Goal: Task Accomplishment & Management: Complete application form

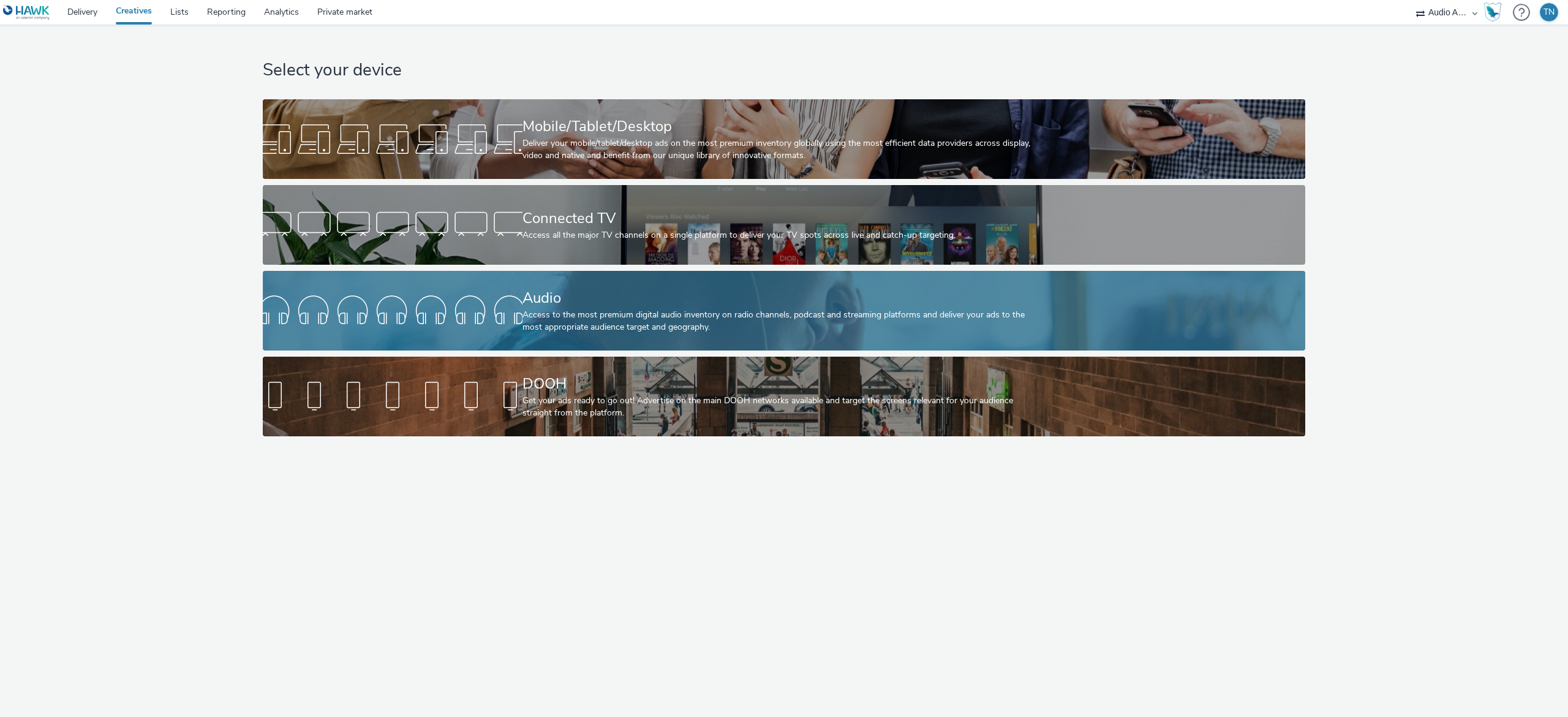
click at [918, 305] on div "Audio" at bounding box center [782, 298] width 519 height 21
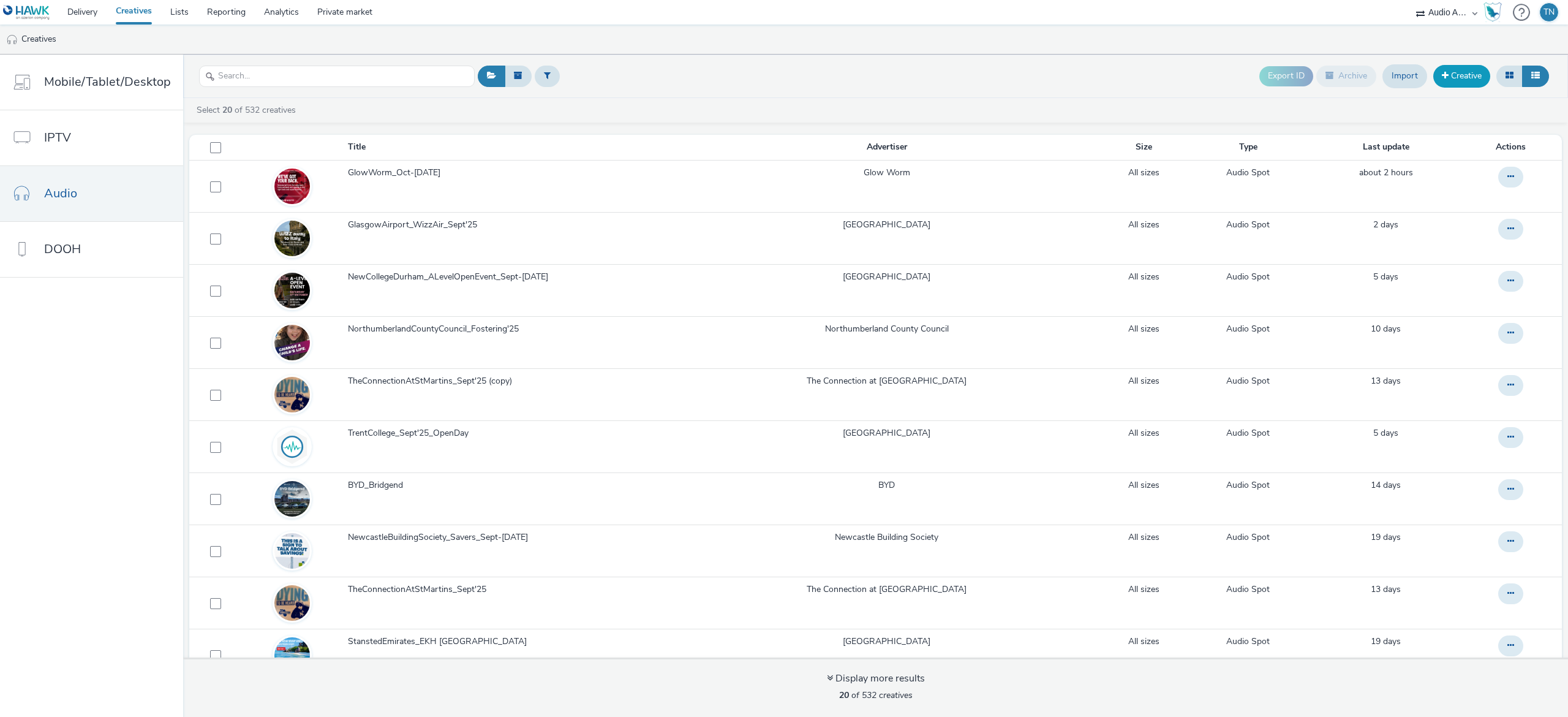
click at [1476, 82] on link "Creative" at bounding box center [1461, 76] width 57 height 22
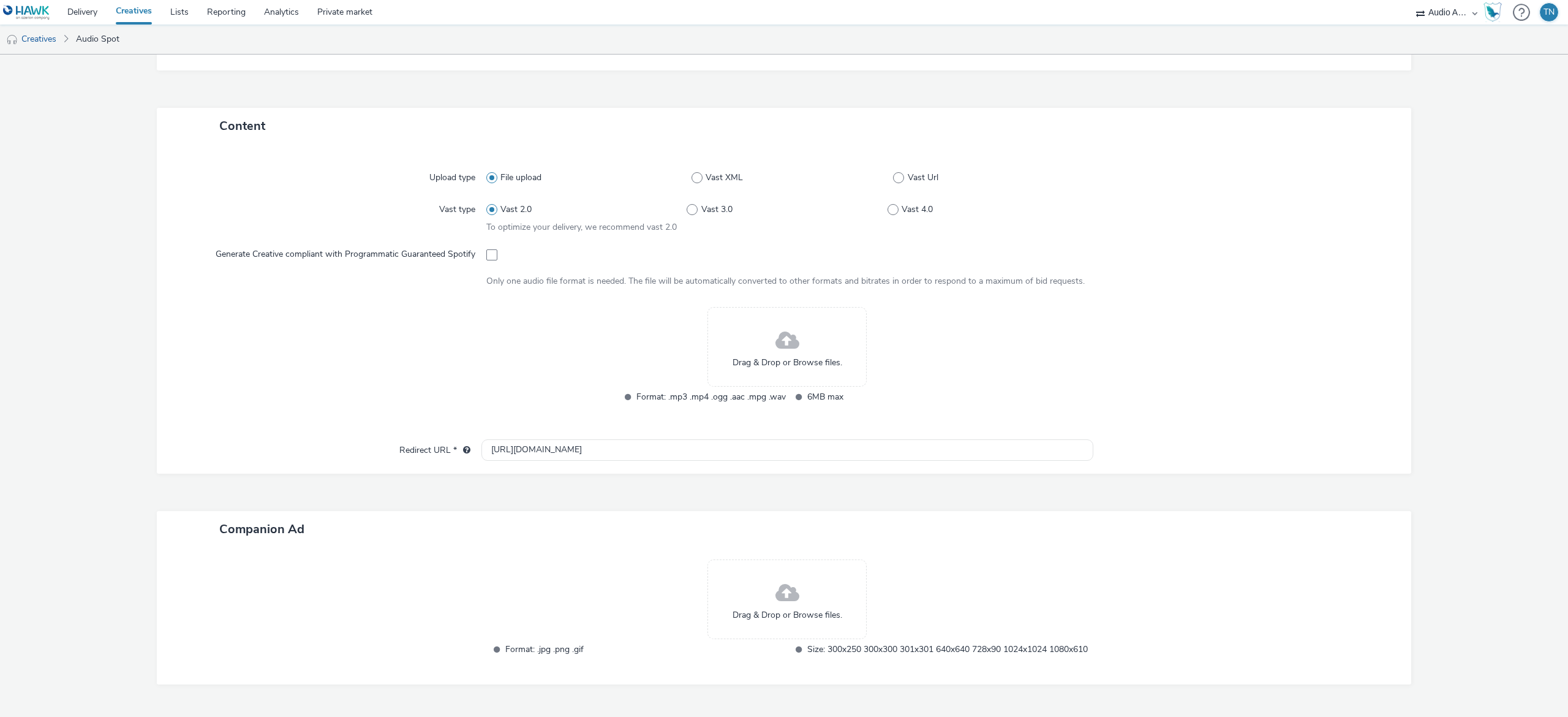
scroll to position [228, 0]
click at [782, 371] on div "Drag & Drop or Browse files." at bounding box center [786, 344] width 159 height 80
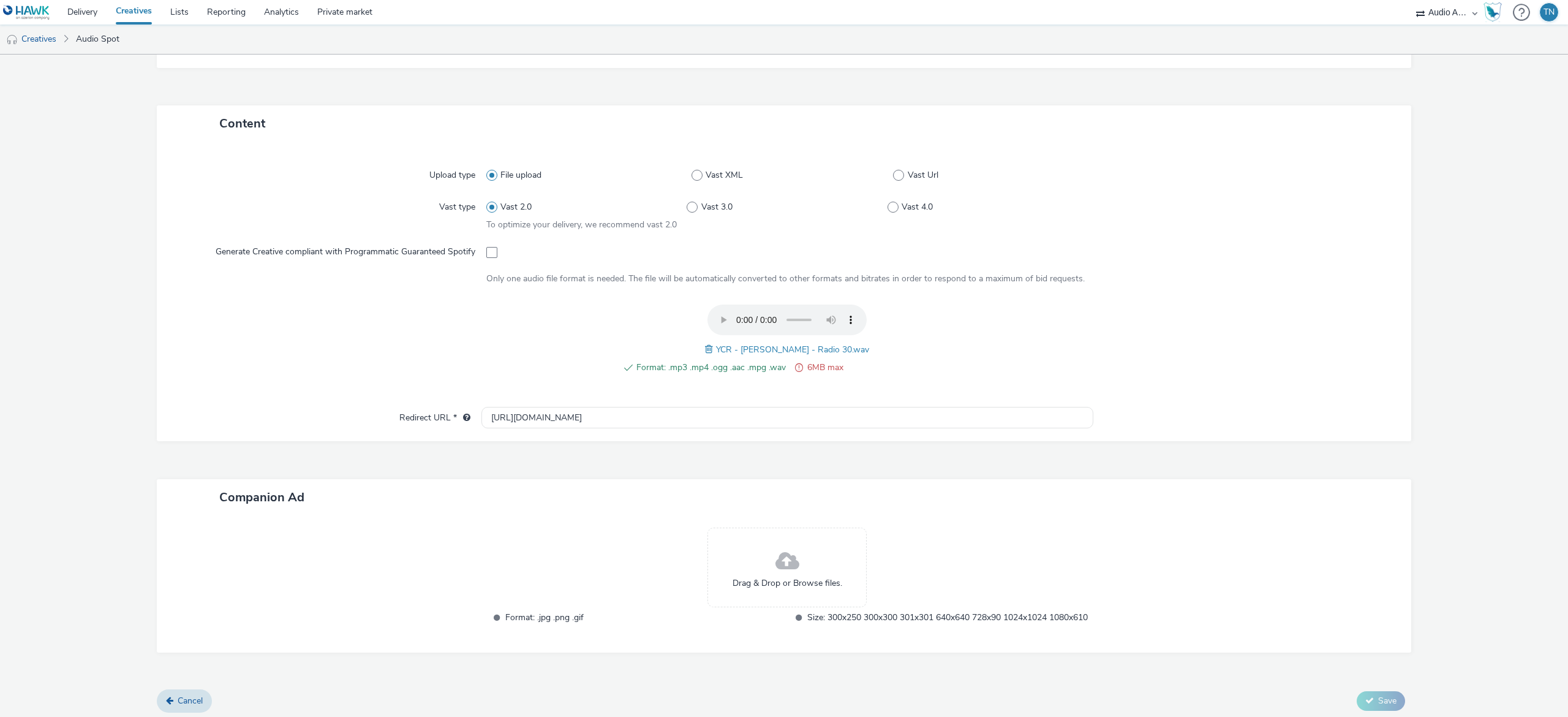
click at [716, 342] on span at bounding box center [711, 349] width 11 height 14
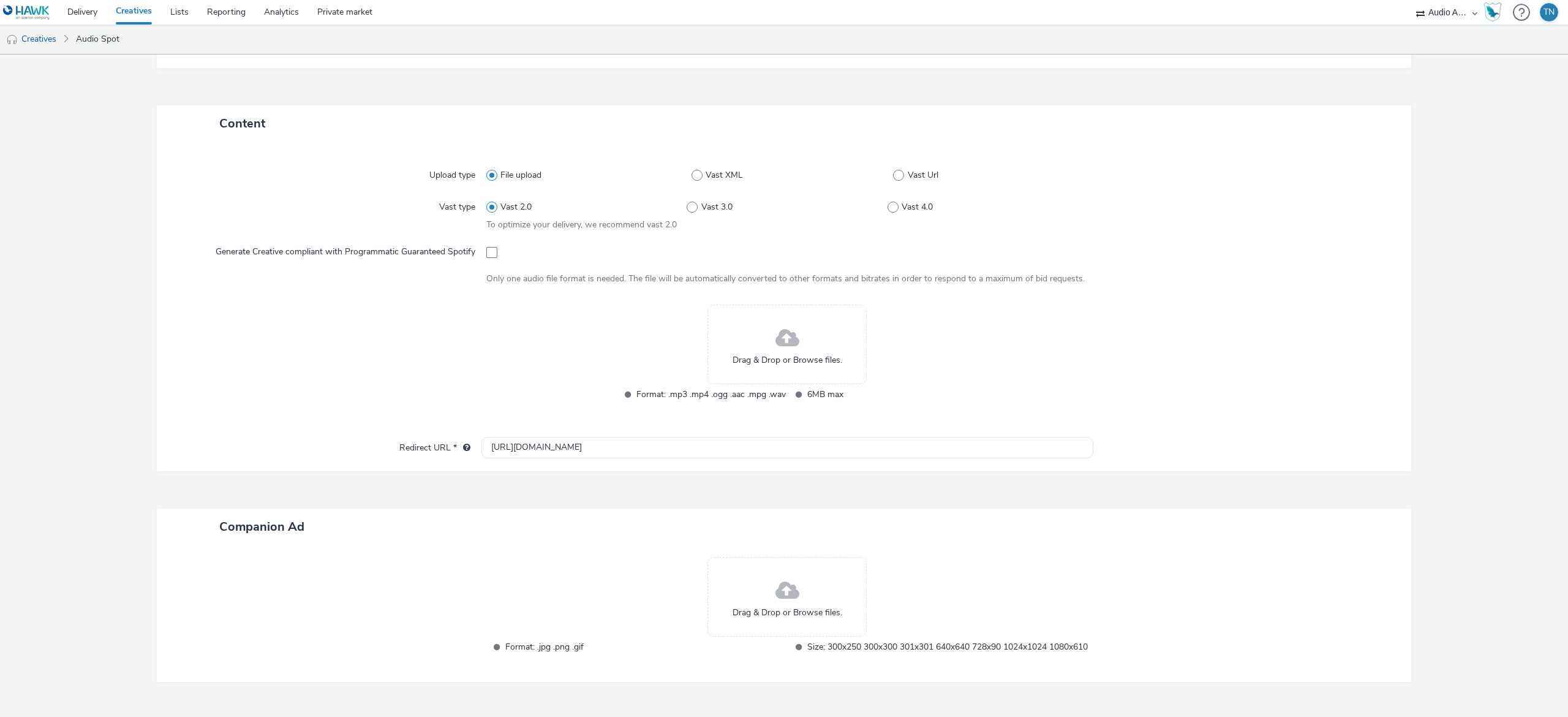
click at [786, 343] on span at bounding box center [787, 338] width 24 height 32
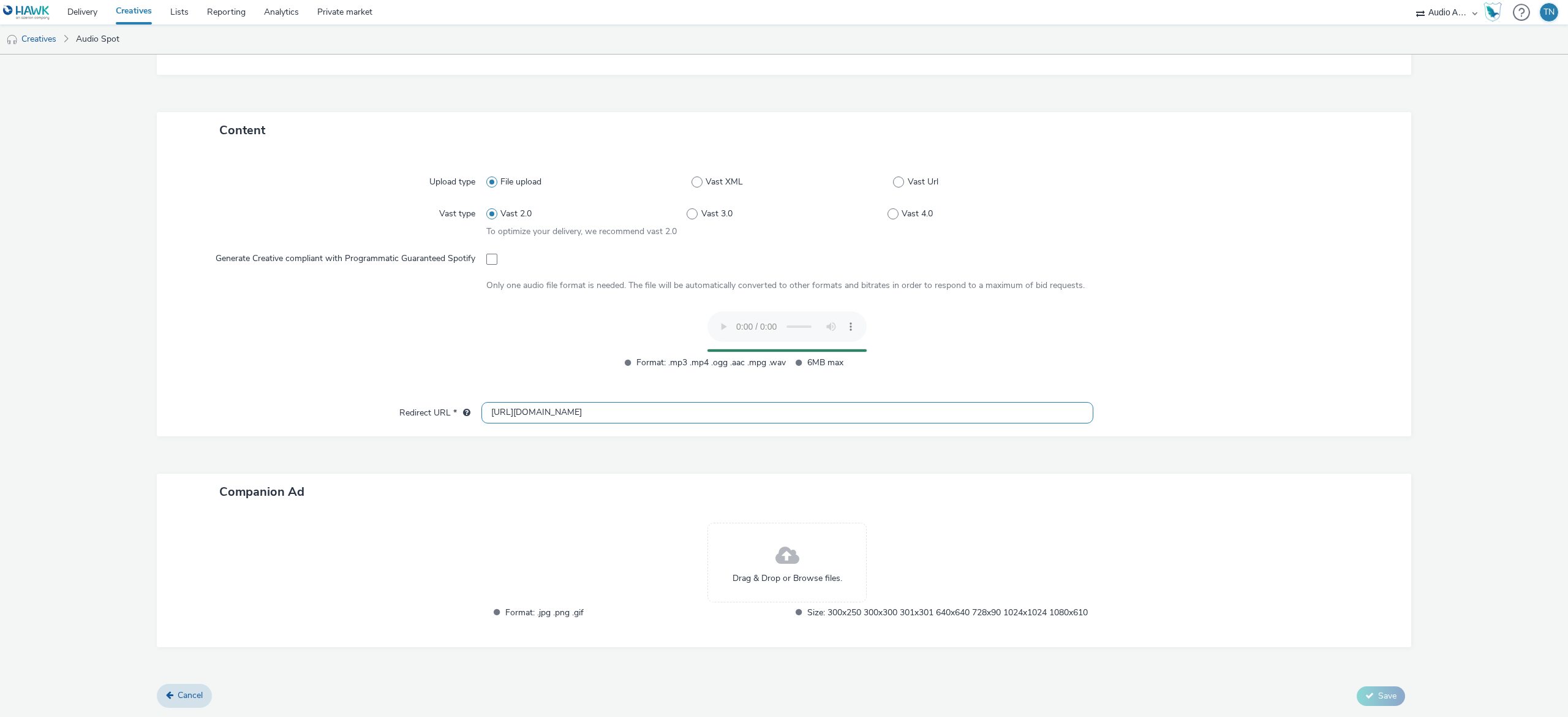
drag, startPoint x: 584, startPoint y: 399, endPoint x: 269, endPoint y: 385, distance: 315.3
click at [269, 385] on div "Upload type File upload Vast XML Vast Url Vast type Vast 2.0 Vast 3.0 Vast 4.0 …" at bounding box center [784, 292] width 1255 height 287
paste input "[DOMAIN_NAME][URL][MEDICAL_DATA]"
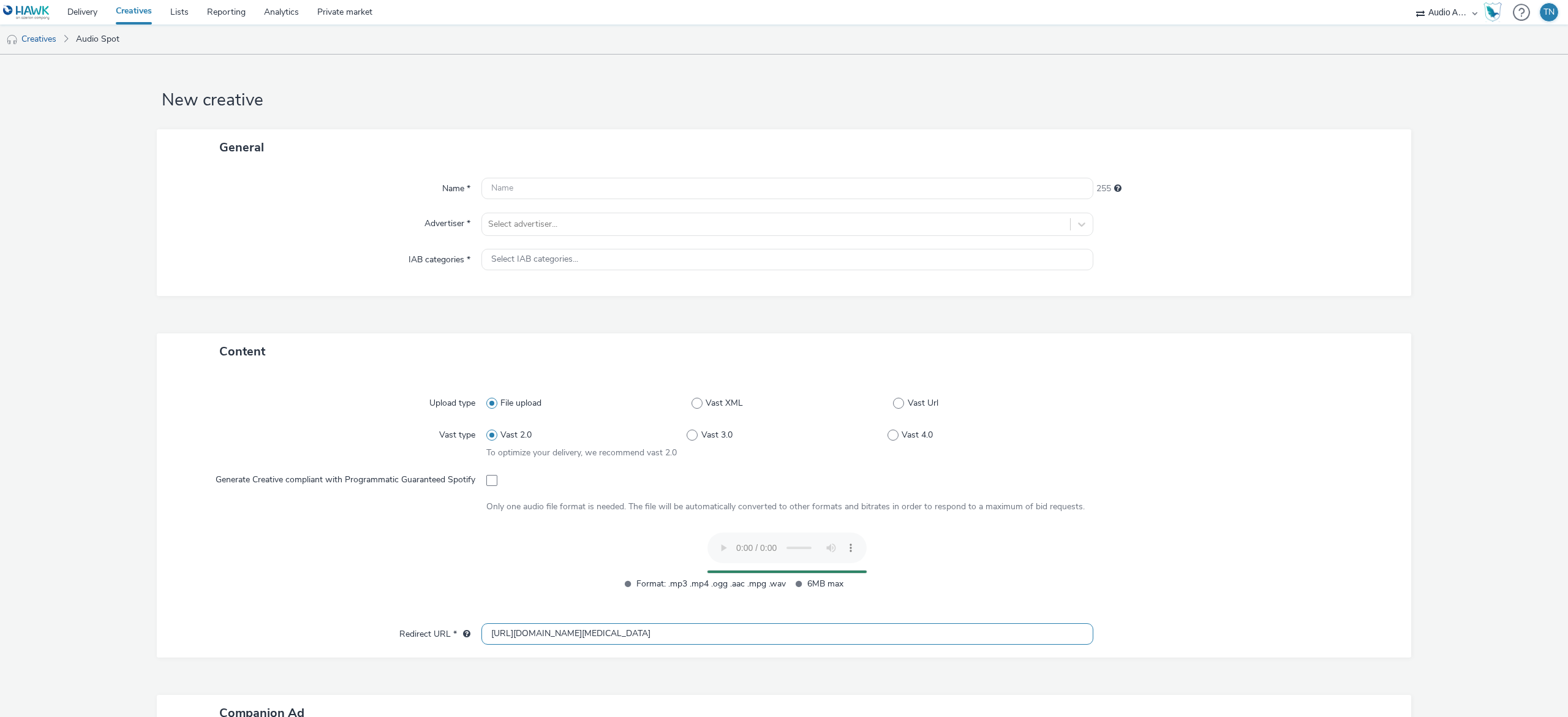
type input "[URL][DOMAIN_NAME][MEDICAL_DATA]"
click at [566, 169] on div "Name * 255 Advertiser * Select advertiser... IAB categories * Select IAB catego…" at bounding box center [784, 230] width 1255 height 130
click at [560, 180] on input "text" at bounding box center [787, 188] width 612 height 21
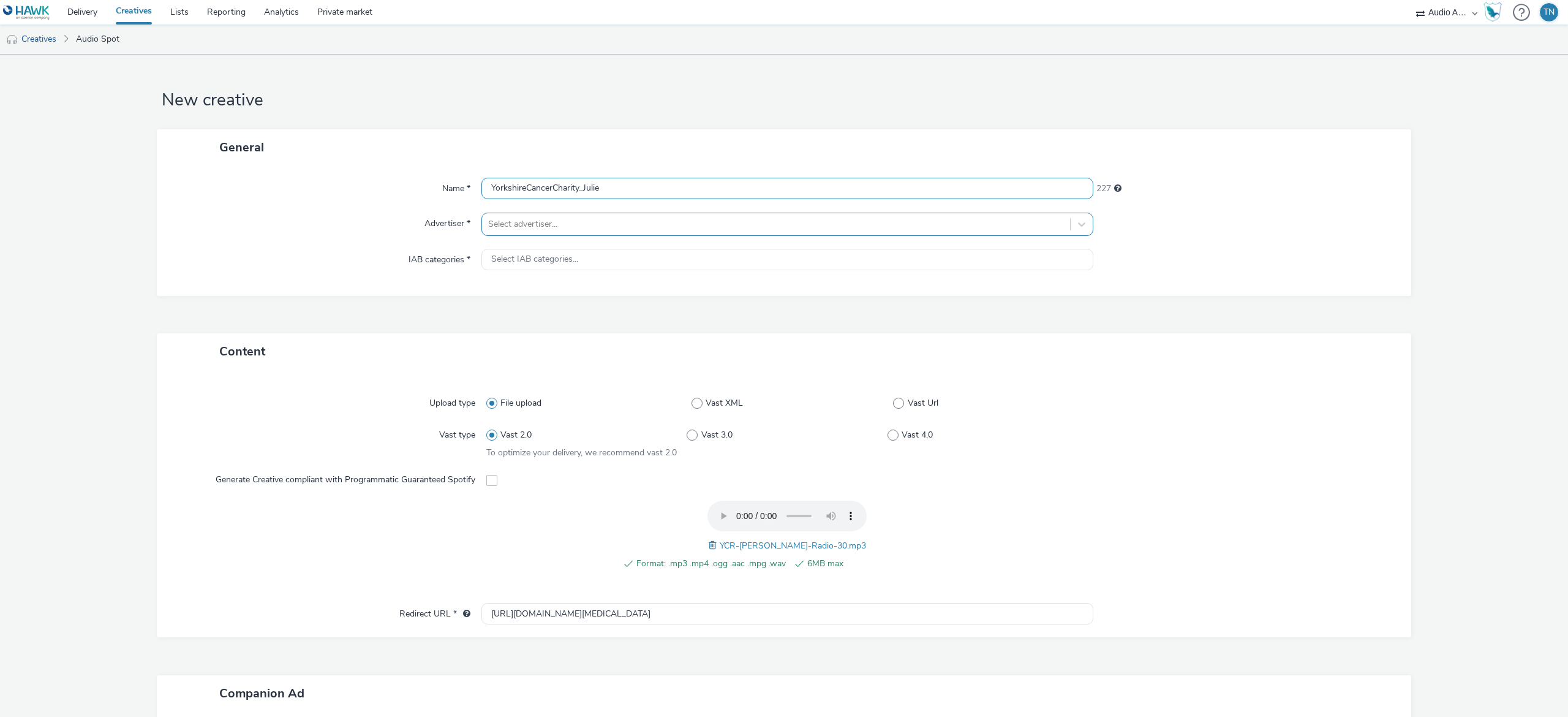
type input "YorkshireCancerCharity_Julie"
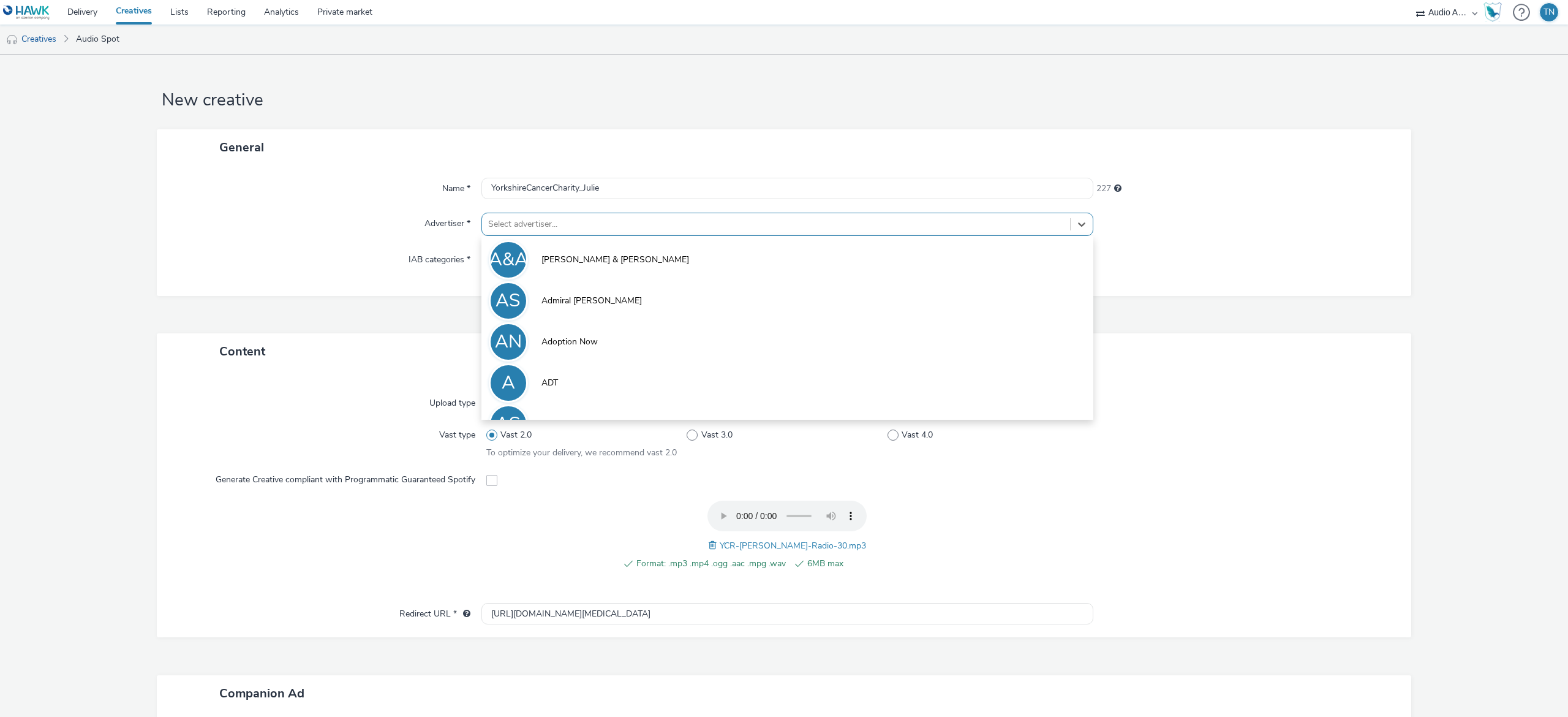
click at [574, 223] on div at bounding box center [776, 224] width 576 height 14
type input "york"
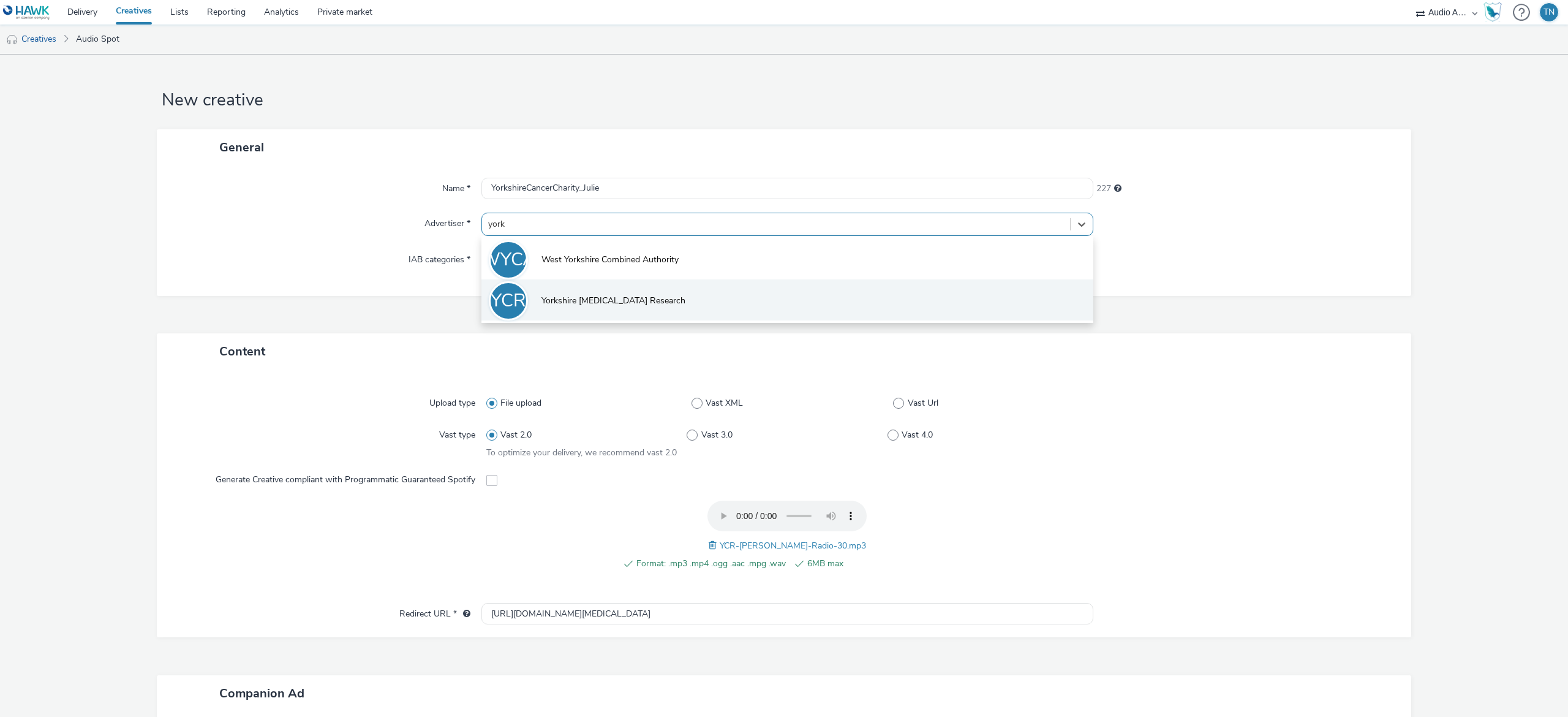
click at [637, 309] on li "YCR Yorkshire [MEDICAL_DATA] Research" at bounding box center [787, 300] width 612 height 41
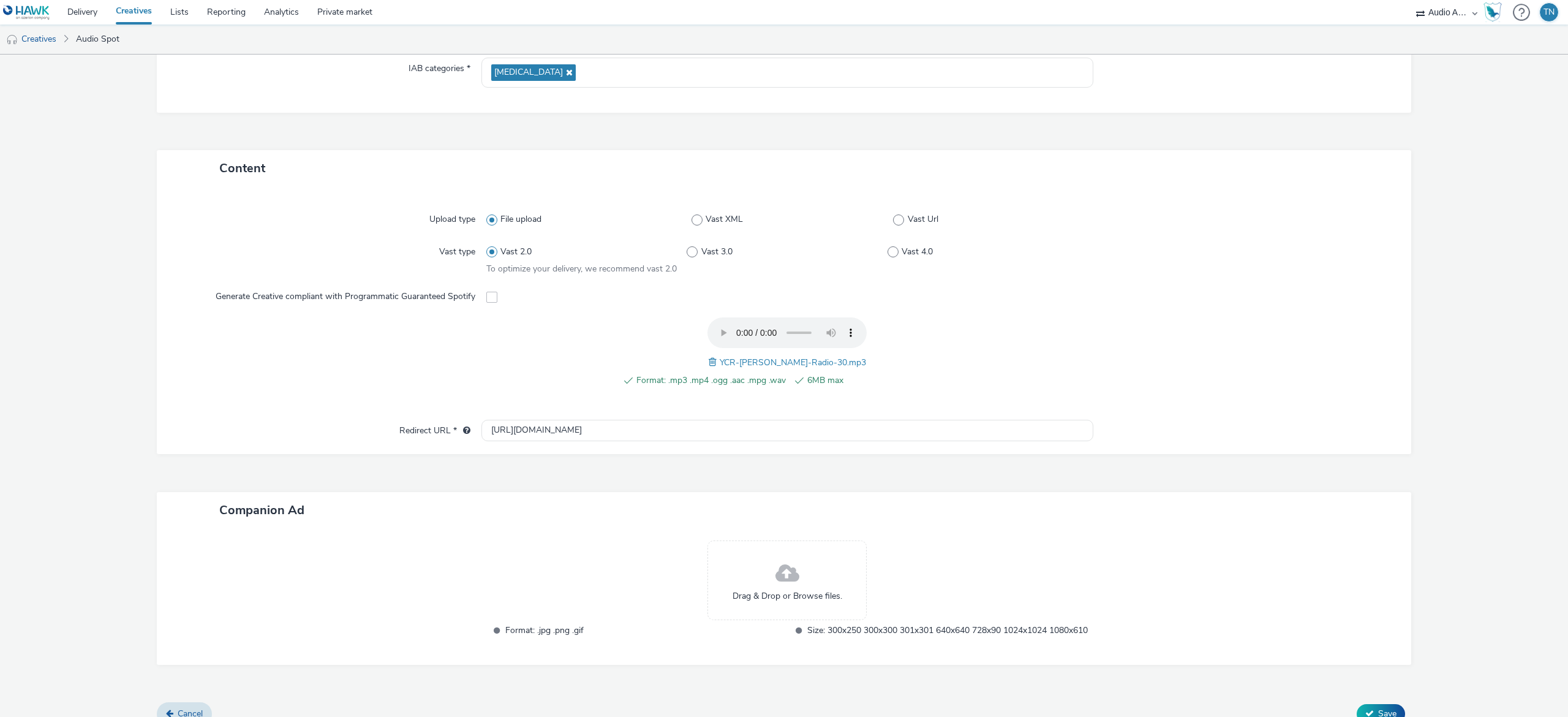
scroll to position [221, 0]
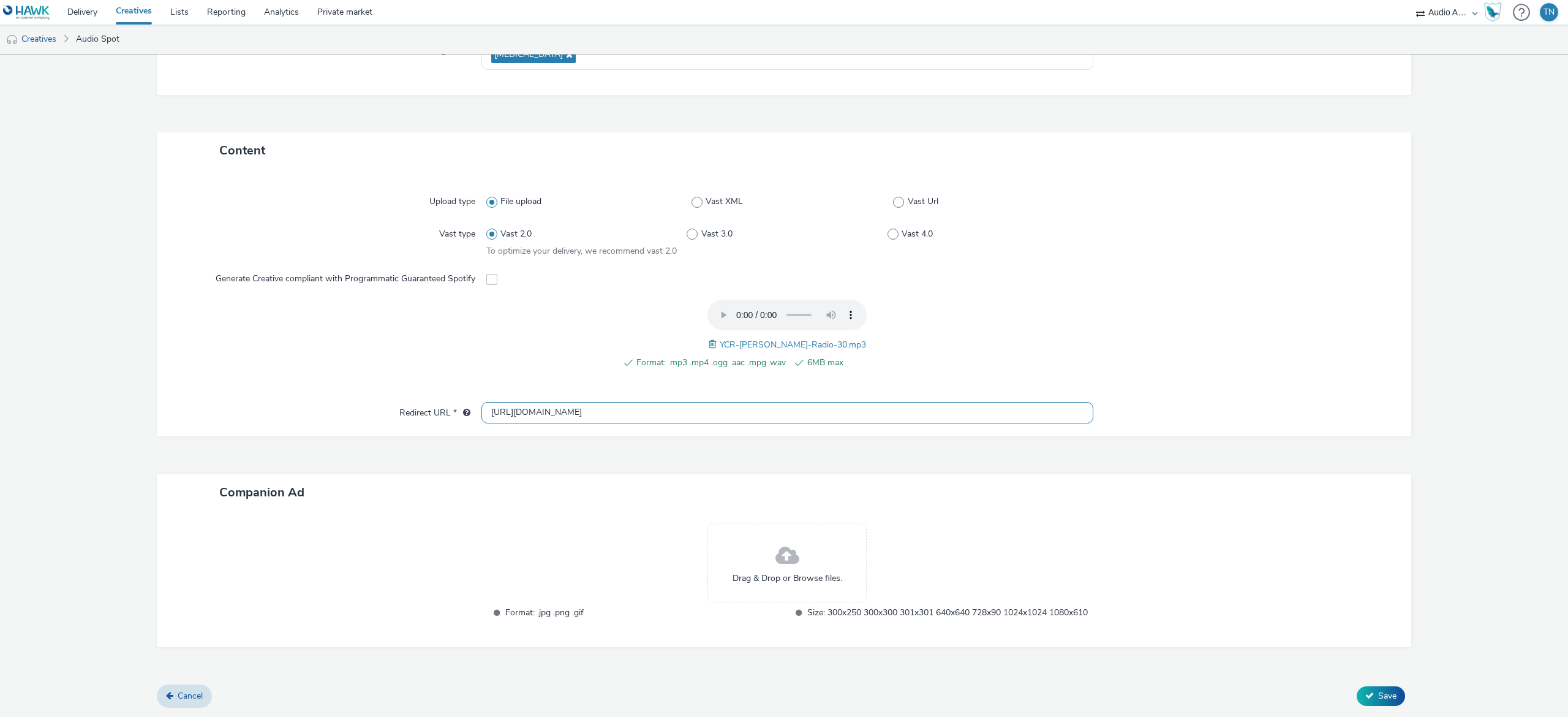
drag, startPoint x: 704, startPoint y: 396, endPoint x: 312, endPoint y: 382, distance: 392.2
click at [312, 382] on div "Upload type File upload Vast XML Vast Url Vast type Vast 2.0 Vast 3.0 Vast 4.0 …" at bounding box center [784, 302] width 1255 height 268
paste input "s://[DOMAIN_NAME][URL][MEDICAL_DATA]"
type input "[URL][DOMAIN_NAME][MEDICAL_DATA]"
click at [1385, 690] on button "Save" at bounding box center [1381, 696] width 48 height 19
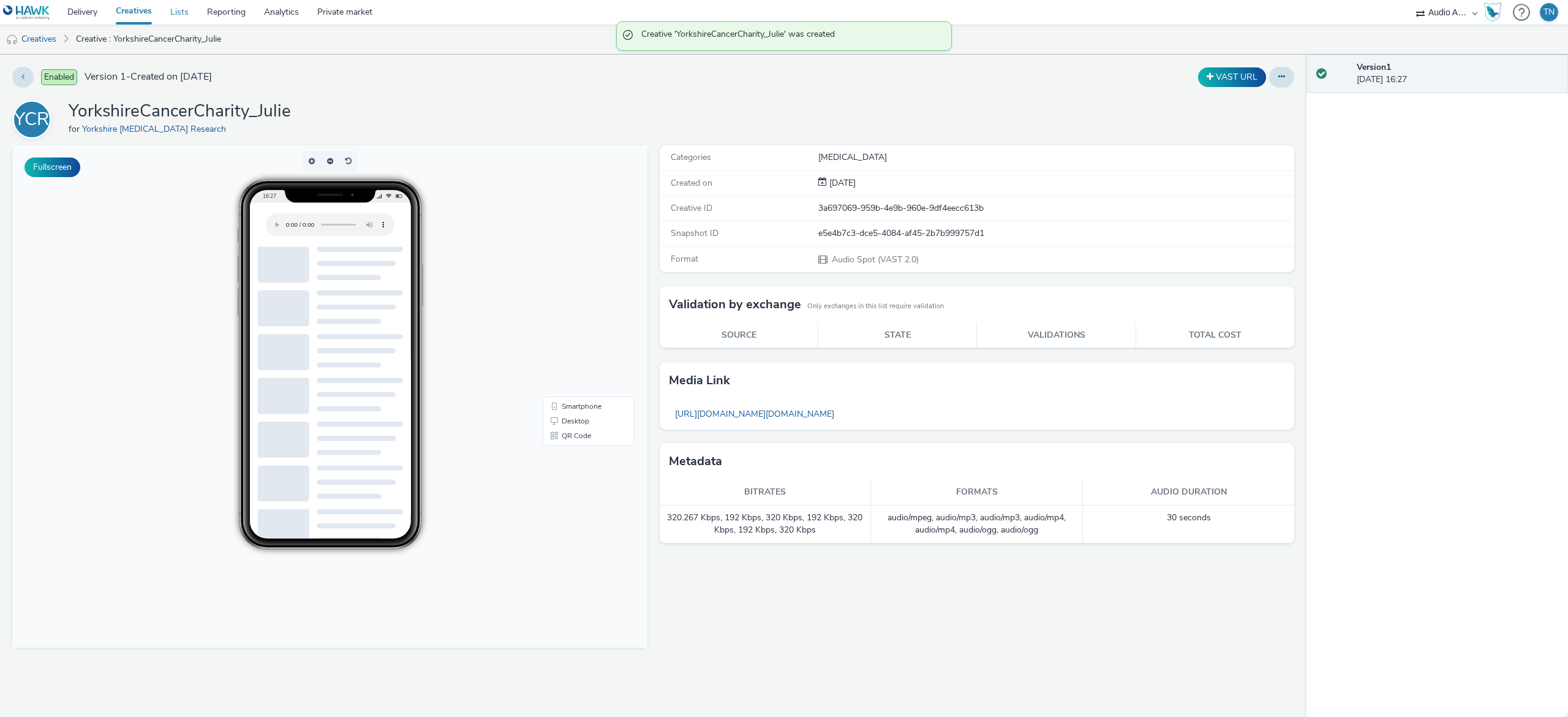
click at [186, 12] on link "Lists" at bounding box center [179, 12] width 36 height 25
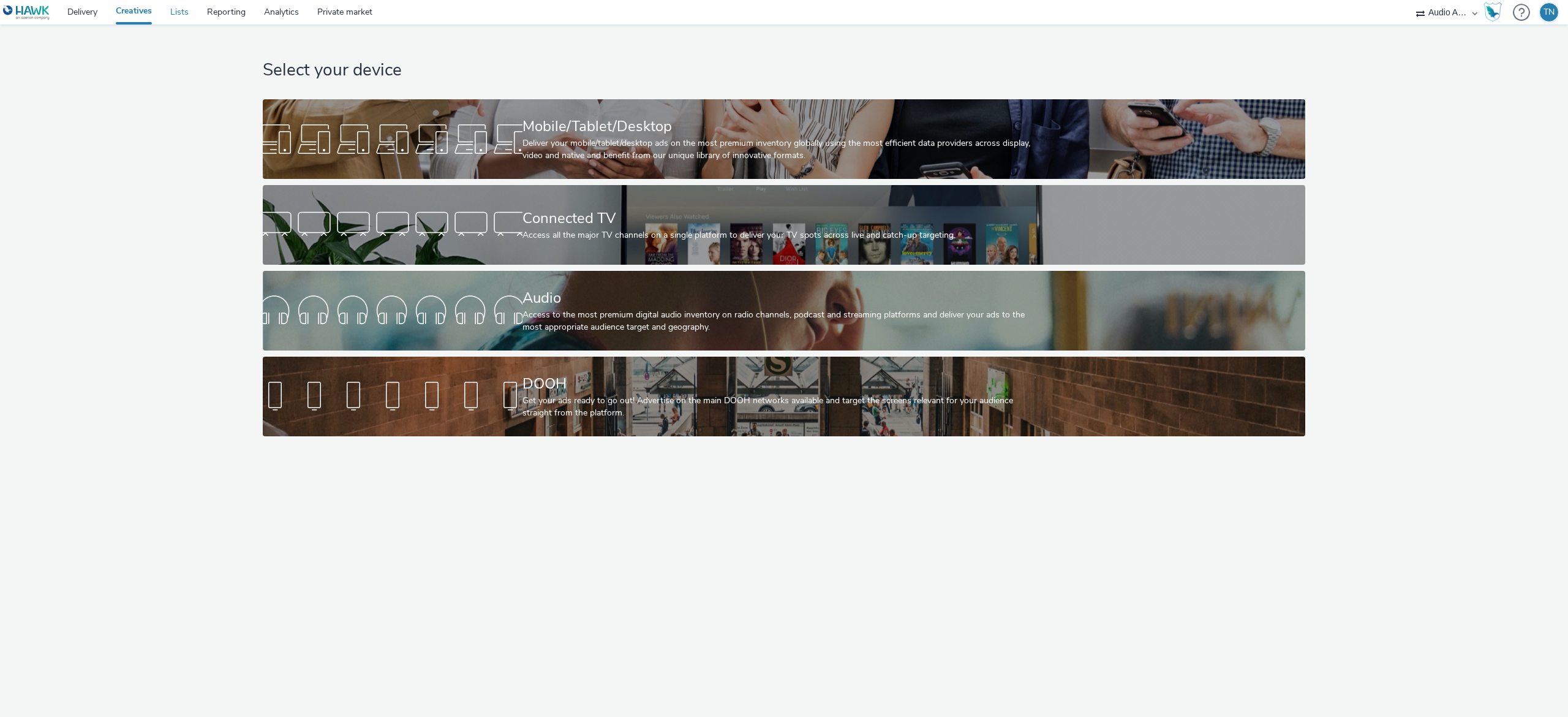
click at [177, 14] on link "Lists" at bounding box center [179, 12] width 36 height 25
